Goal: Find specific page/section

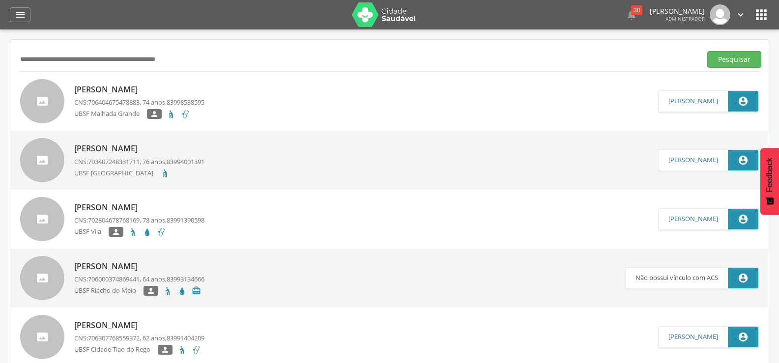
click at [19, 15] on icon "" at bounding box center [20, 15] width 12 height 12
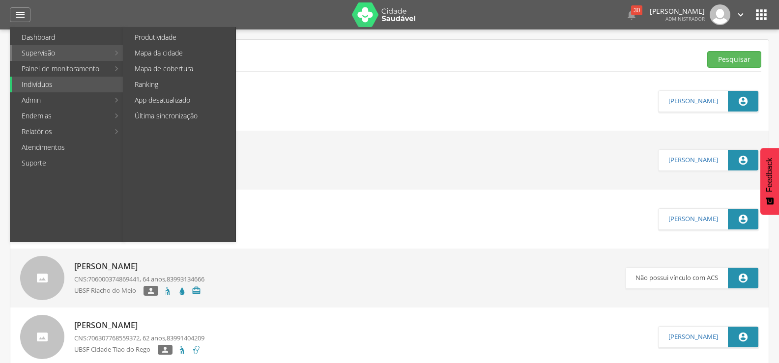
click at [48, 50] on link "Supervisão" at bounding box center [60, 53] width 97 height 16
click at [141, 39] on link "Produtividade" at bounding box center [180, 37] width 111 height 16
type input "**********"
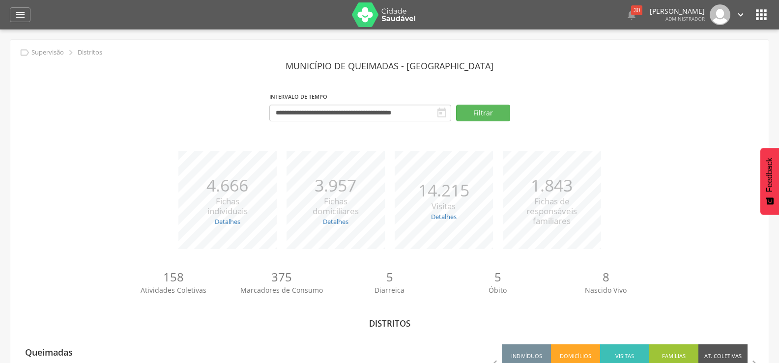
click at [372, 15] on img at bounding box center [384, 14] width 64 height 25
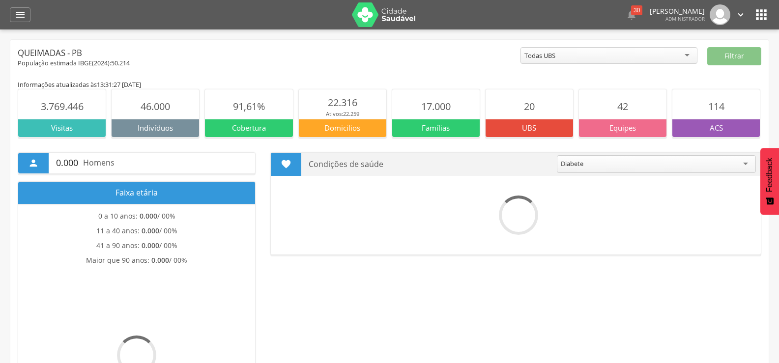
click at [769, 17] on icon "" at bounding box center [761, 15] width 16 height 16
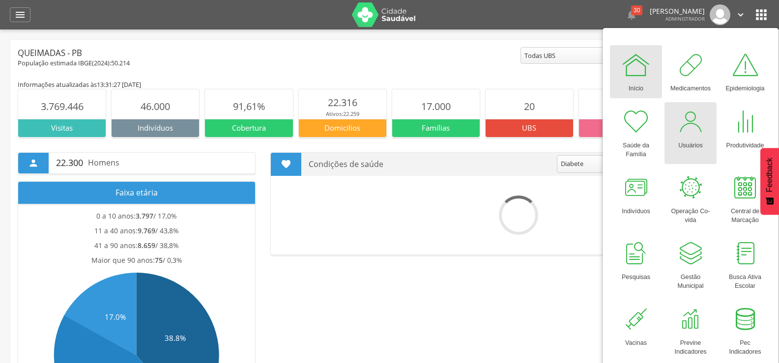
click at [686, 141] on div "Usuários" at bounding box center [690, 144] width 25 height 14
